Goal: Task Accomplishment & Management: Use online tool/utility

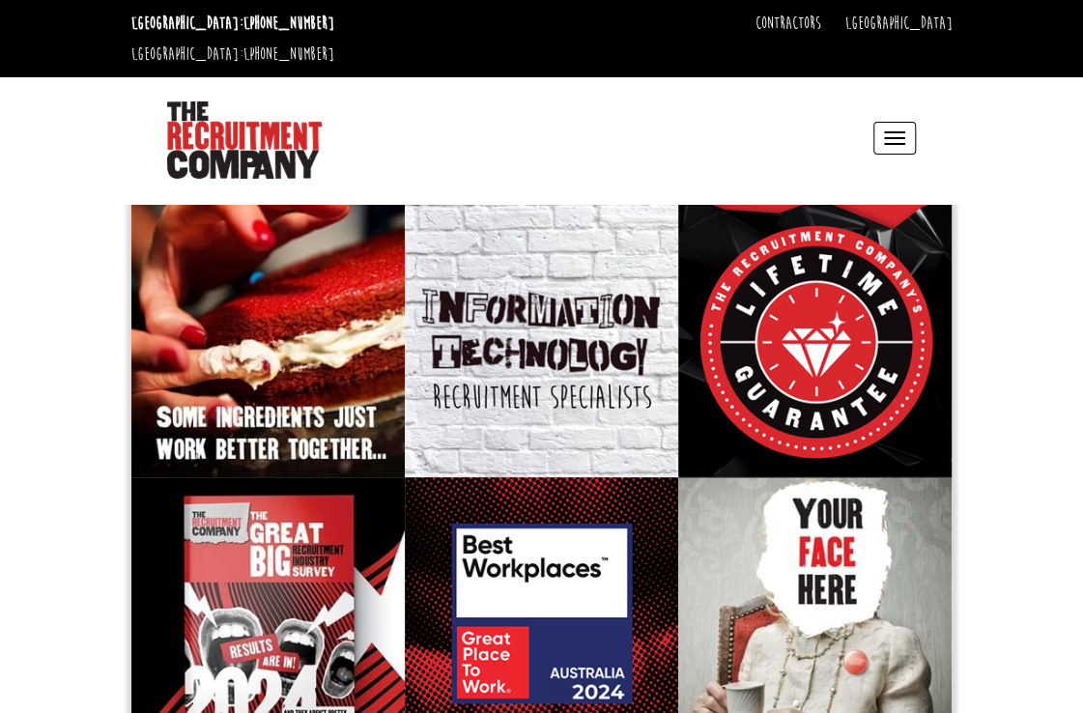
click at [887, 97] on div "Toggle navigation Why Us Reviews Awards Why contract through us? News & Blog Sp…" at bounding box center [637, 138] width 573 height 82
click at [891, 137] on span "button" at bounding box center [894, 138] width 21 height 2
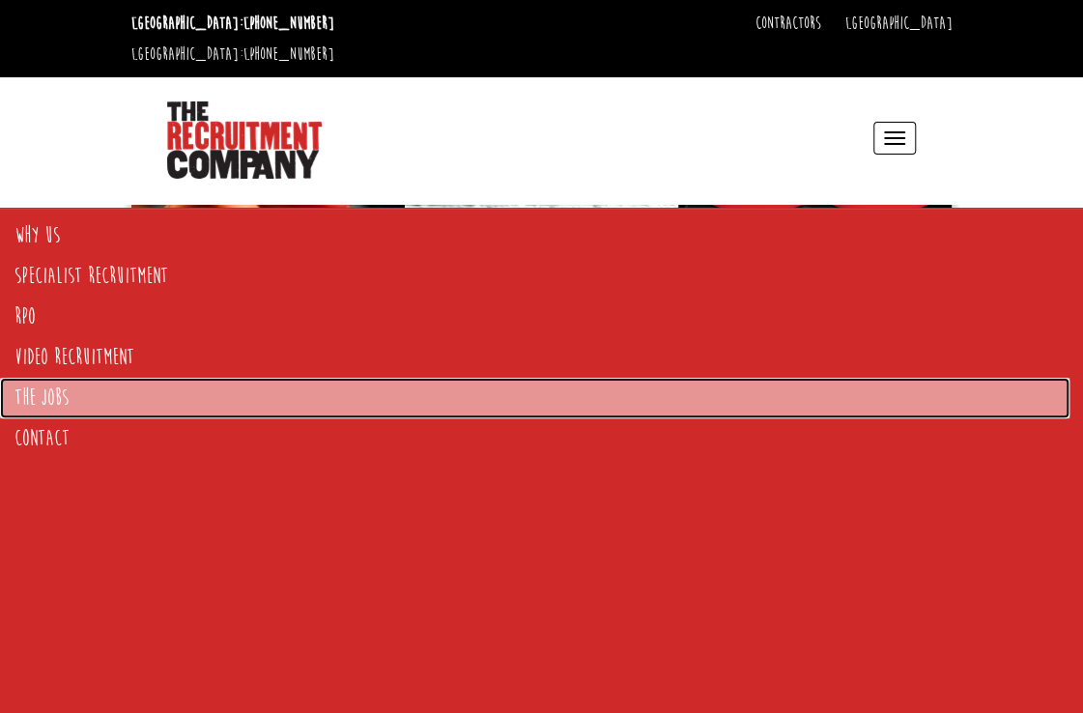
click at [50, 401] on link "The Jobs" at bounding box center [535, 398] width 1070 height 41
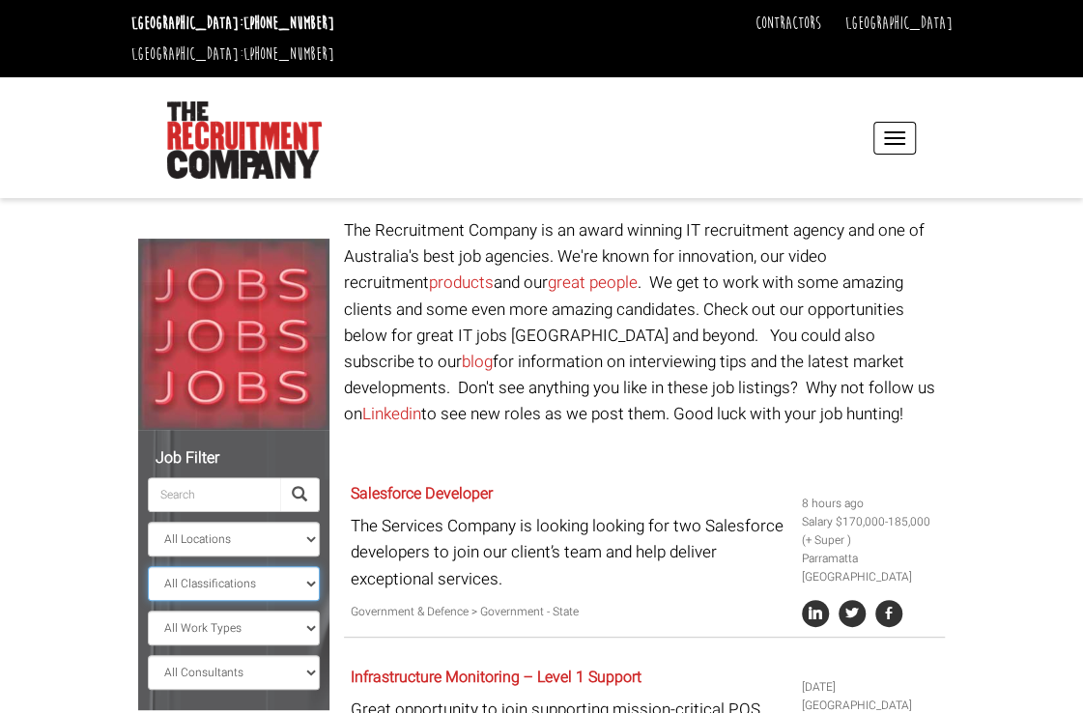
click at [312, 566] on select "All Classifications Banking & Financial Services Information & Communication Te…" at bounding box center [234, 583] width 172 height 35
select select "Information & Communication Technology"
click at [148, 566] on select "All Classifications Banking & Financial Services Information & Communication Te…" at bounding box center [234, 583] width 172 height 35
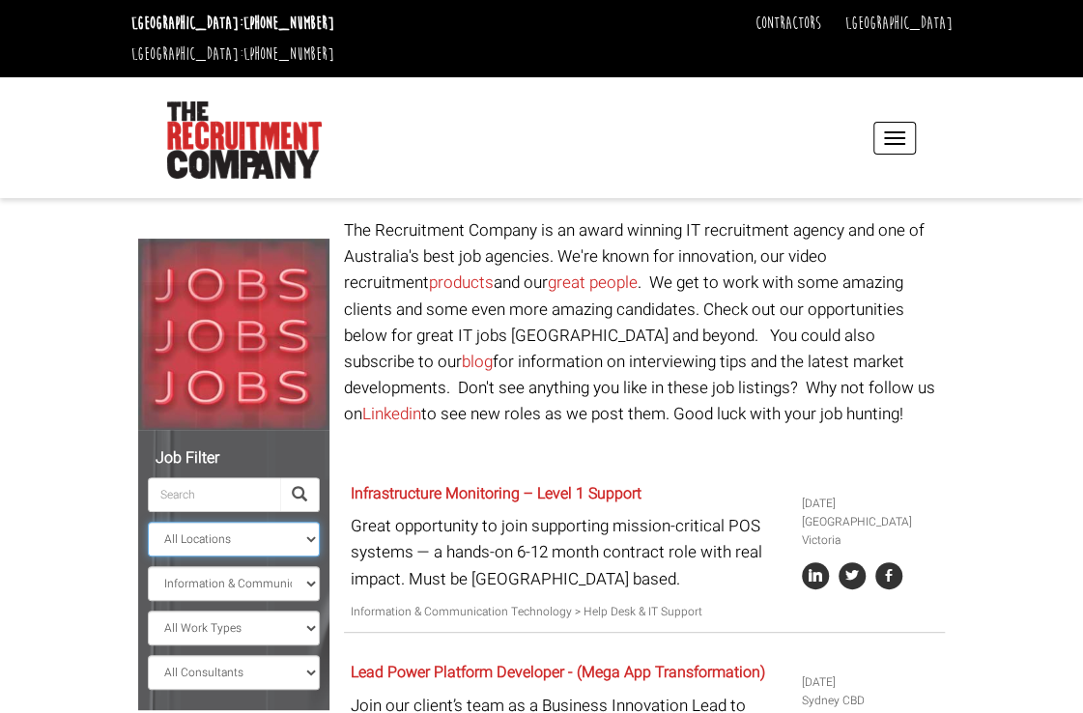
click at [309, 522] on select "All Locations [GEOGRAPHIC_DATA] [GEOGRAPHIC_DATA] [GEOGRAPHIC_DATA] [GEOGRAPHIC…" at bounding box center [234, 539] width 172 height 35
click at [315, 611] on select "All Work Types Full Time Part Time Casual Contract / Temp" at bounding box center [234, 628] width 172 height 35
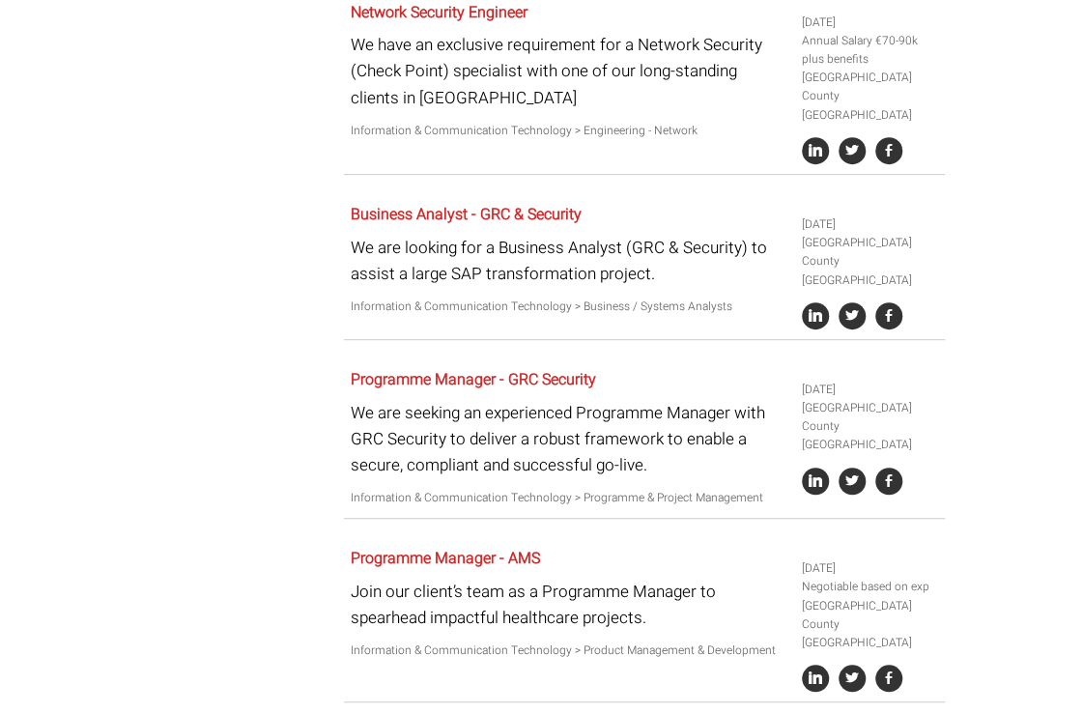
scroll to position [3578, 0]
